Goal: Task Accomplishment & Management: Use online tool/utility

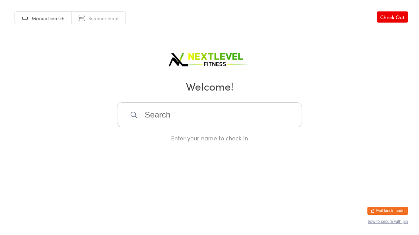
click at [143, 111] on input "search" at bounding box center [209, 114] width 185 height 25
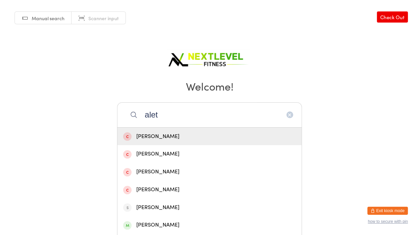
type input "aleth"
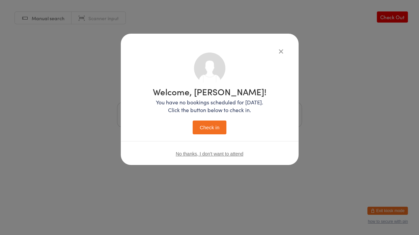
click at [192, 121] on button "Check in" at bounding box center [209, 128] width 34 height 14
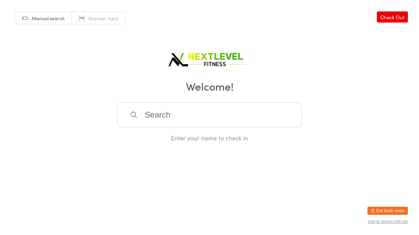
click at [153, 106] on input "search" at bounding box center [209, 114] width 185 height 25
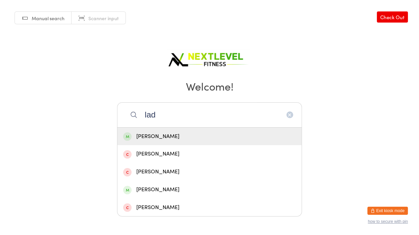
type input "lad"
click at [139, 136] on div "[PERSON_NAME]" at bounding box center [209, 136] width 173 height 9
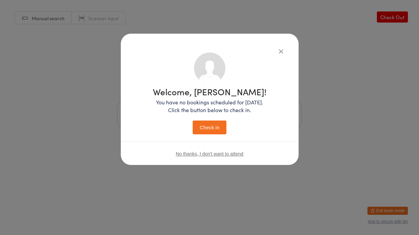
click at [226, 129] on button "Check in" at bounding box center [209, 128] width 34 height 14
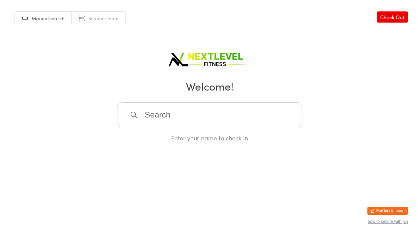
click at [146, 118] on input "search" at bounding box center [209, 114] width 185 height 25
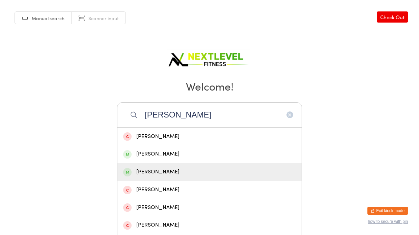
type input "[PERSON_NAME]"
click at [144, 172] on div "[PERSON_NAME]" at bounding box center [209, 171] width 173 height 9
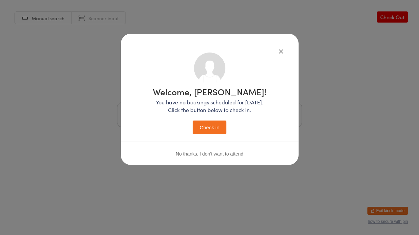
click at [205, 125] on button "Check in" at bounding box center [209, 128] width 34 height 14
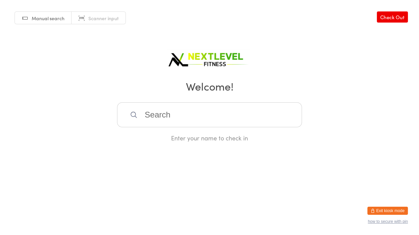
click at [200, 119] on input "search" at bounding box center [209, 114] width 185 height 25
type input "[PERSON_NAME]"
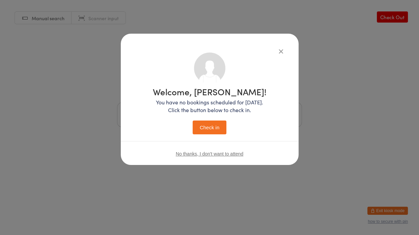
click at [216, 125] on button "Check in" at bounding box center [209, 128] width 34 height 14
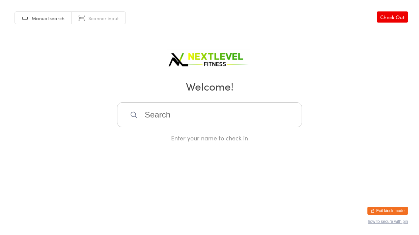
click at [144, 113] on input "search" at bounding box center [209, 114] width 185 height 25
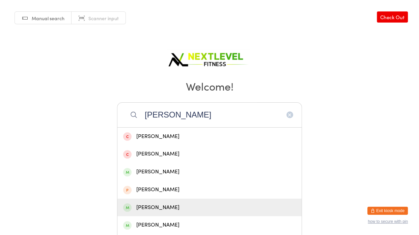
type input "[PERSON_NAME]"
click at [167, 206] on div "[PERSON_NAME]" at bounding box center [209, 207] width 173 height 9
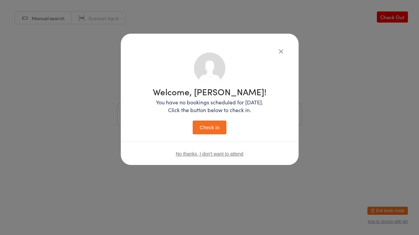
click at [208, 128] on button "Check in" at bounding box center [209, 128] width 34 height 14
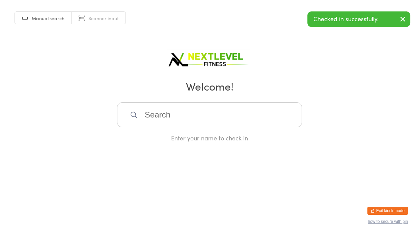
click at [149, 116] on input "search" at bounding box center [209, 114] width 185 height 25
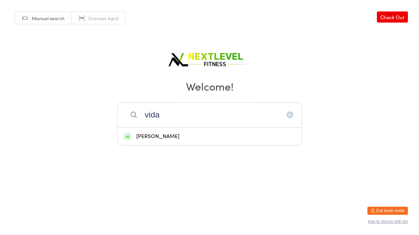
type input "vida"
click at [162, 138] on div "[PERSON_NAME]" at bounding box center [209, 136] width 173 height 9
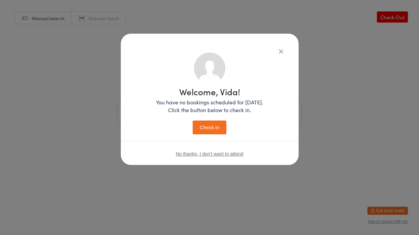
click at [212, 126] on button "Check in" at bounding box center [209, 128] width 34 height 14
